Goal: Task Accomplishment & Management: Manage account settings

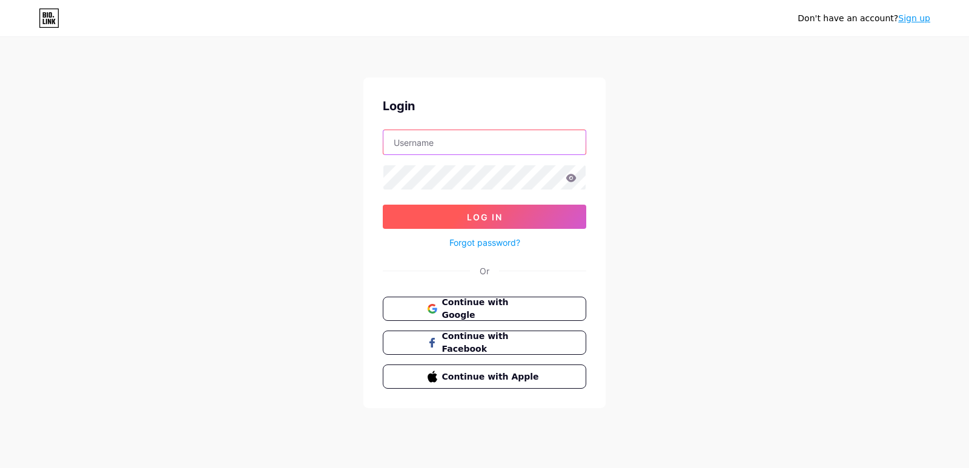
type input "[EMAIL_ADDRESS][DOMAIN_NAME]"
click at [513, 220] on button "Log In" at bounding box center [484, 217] width 203 height 24
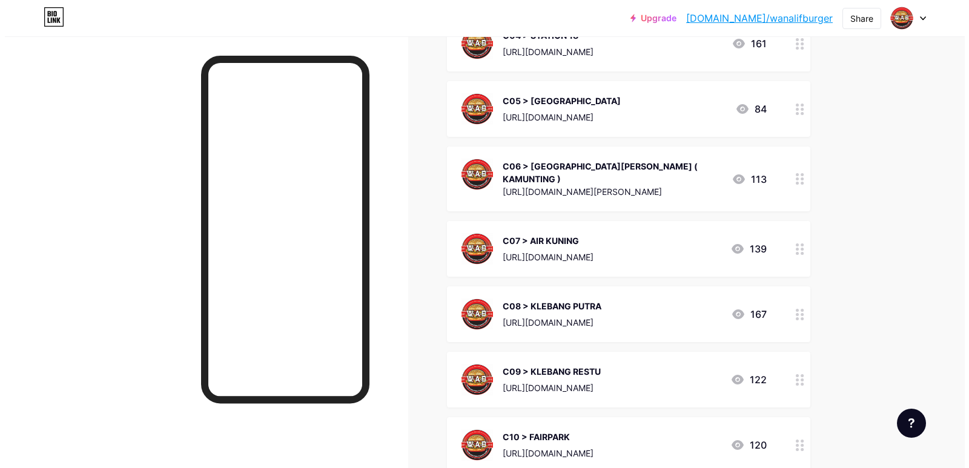
scroll to position [1271, 0]
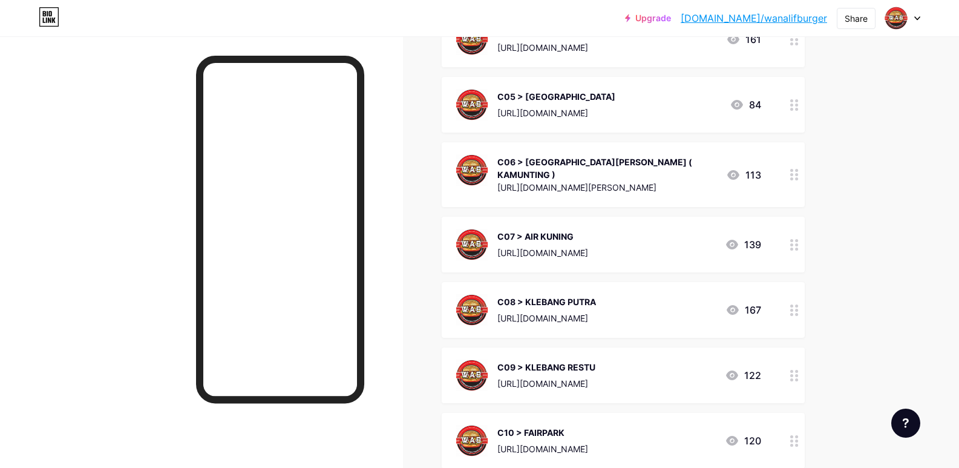
click at [596, 295] on div "C08 > KLEBANG PUTRA" at bounding box center [547, 301] width 99 height 13
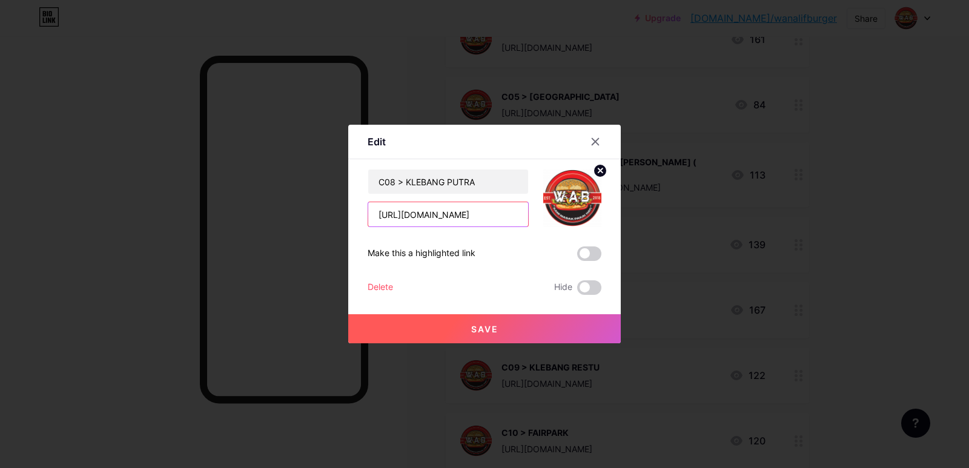
click at [484, 217] on input "[URL][DOMAIN_NAME]" at bounding box center [448, 214] width 160 height 24
paste input "-putra"
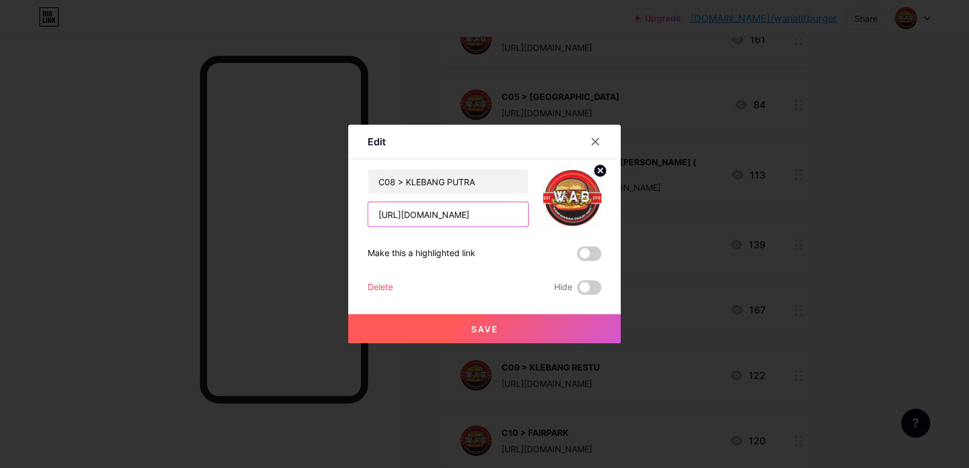
type input "[URL][DOMAIN_NAME]"
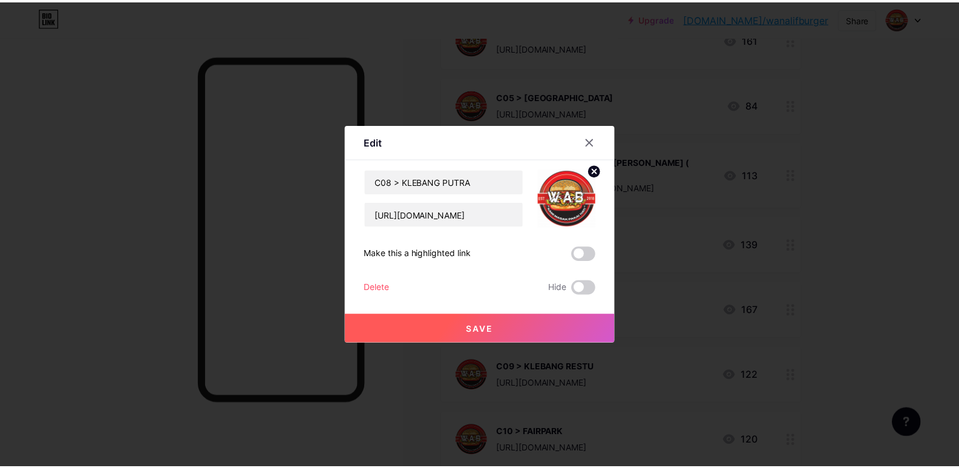
scroll to position [0, 0]
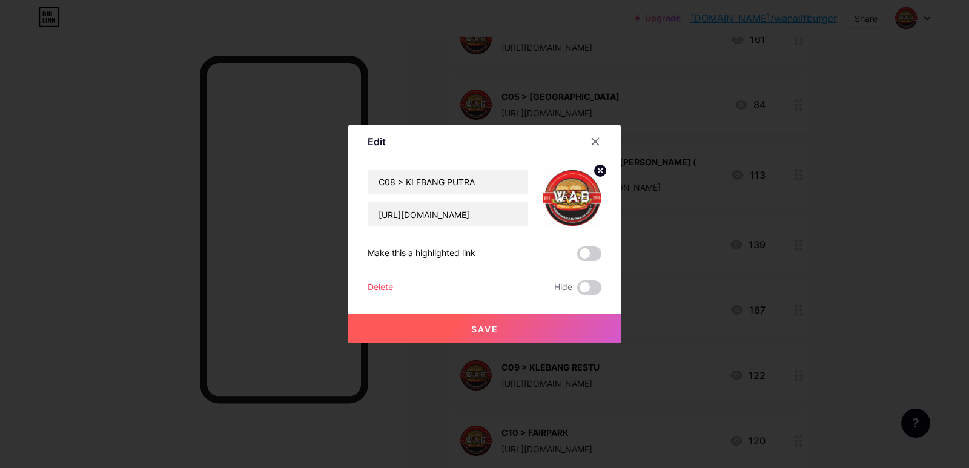
click at [515, 333] on button "Save" at bounding box center [484, 328] width 272 height 29
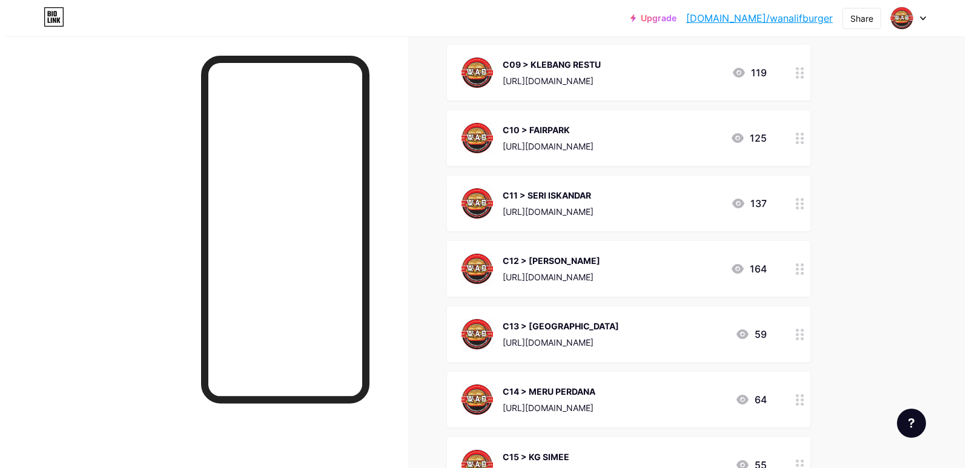
scroll to position [1634, 0]
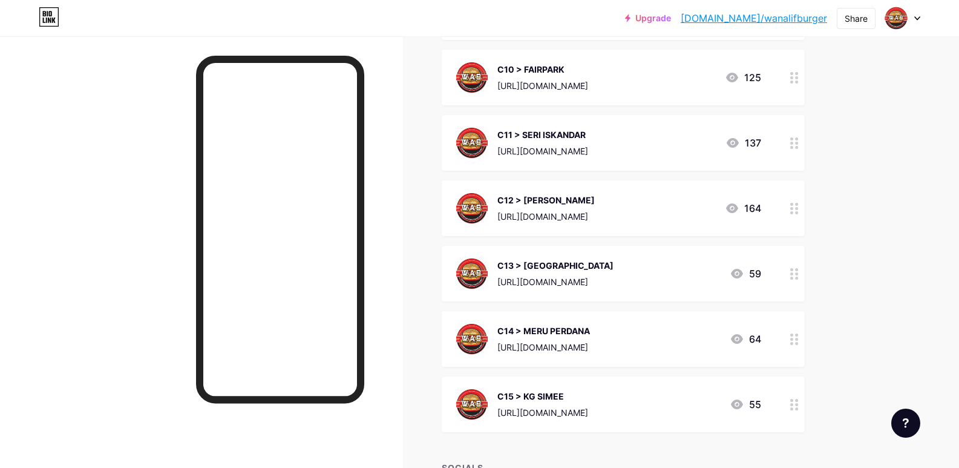
click at [614, 259] on div "C13 > [GEOGRAPHIC_DATA]" at bounding box center [556, 265] width 116 height 13
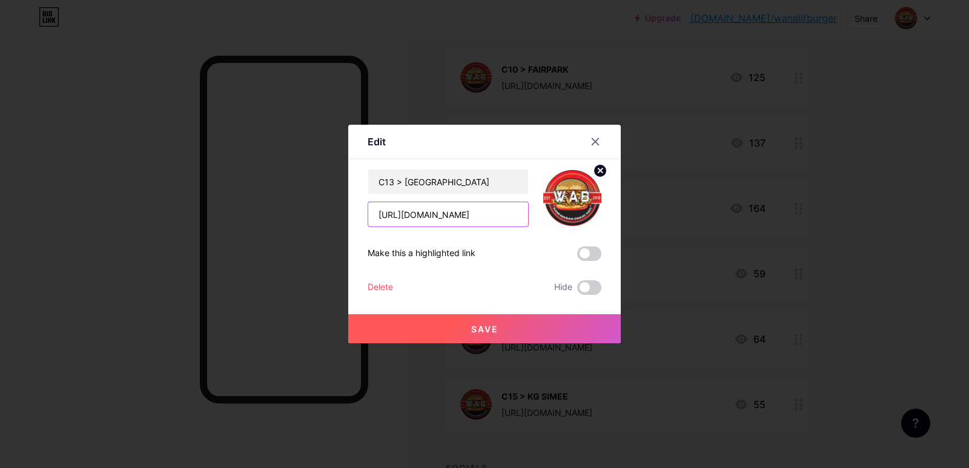
click at [507, 210] on input "[URL][DOMAIN_NAME]" at bounding box center [448, 214] width 160 height 24
paste input "aman-j"
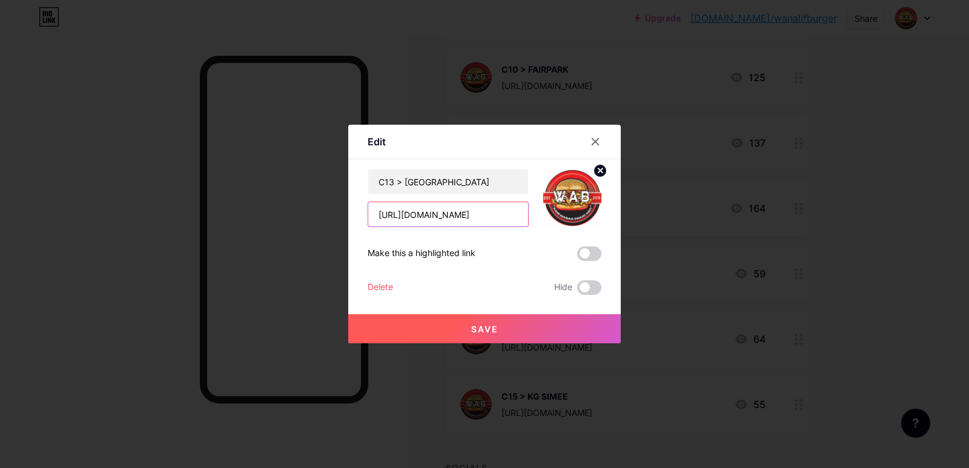
type input "[URL][DOMAIN_NAME]"
click at [518, 328] on button "Save" at bounding box center [484, 328] width 272 height 29
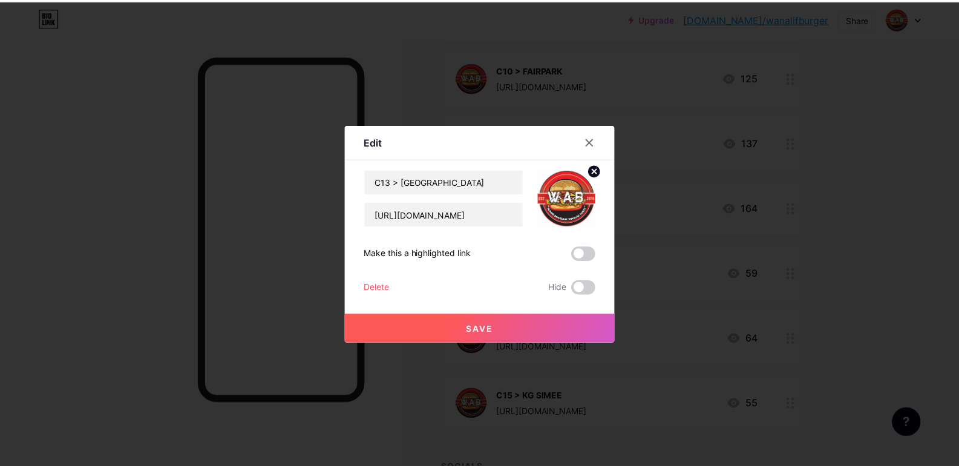
scroll to position [0, 0]
